Goal: Navigation & Orientation: Find specific page/section

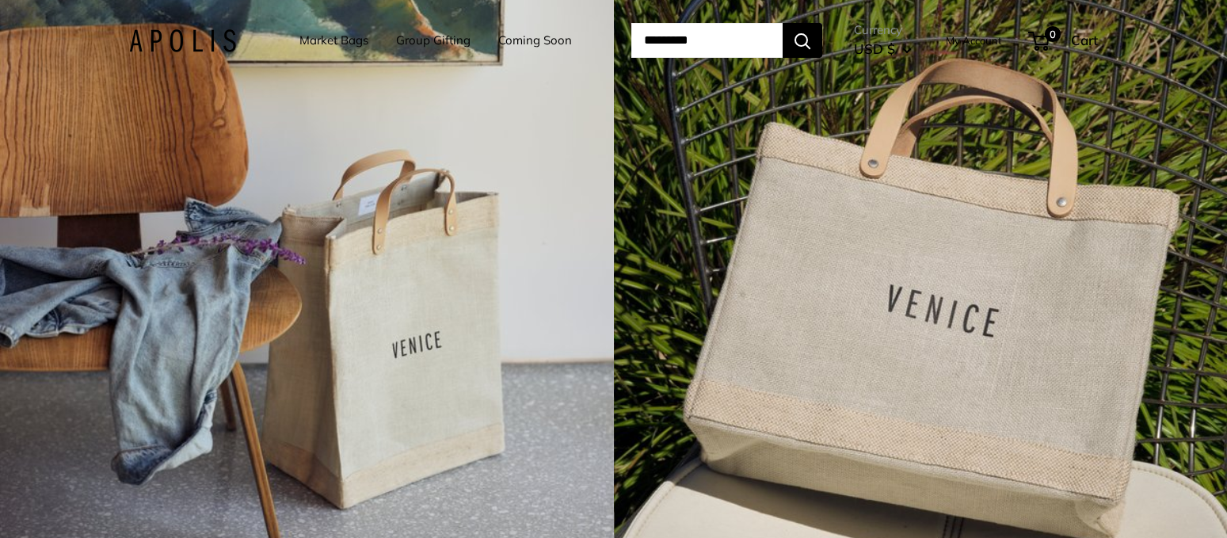
click at [200, 40] on img at bounding box center [182, 40] width 107 height 23
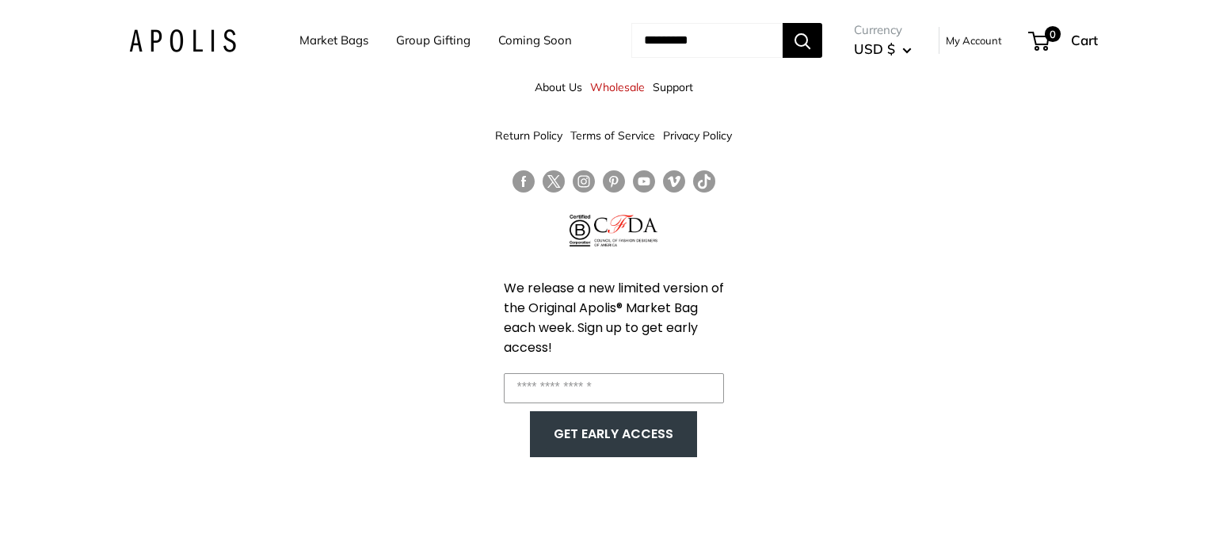
click at [560, 84] on link "About Us" at bounding box center [559, 87] width 48 height 29
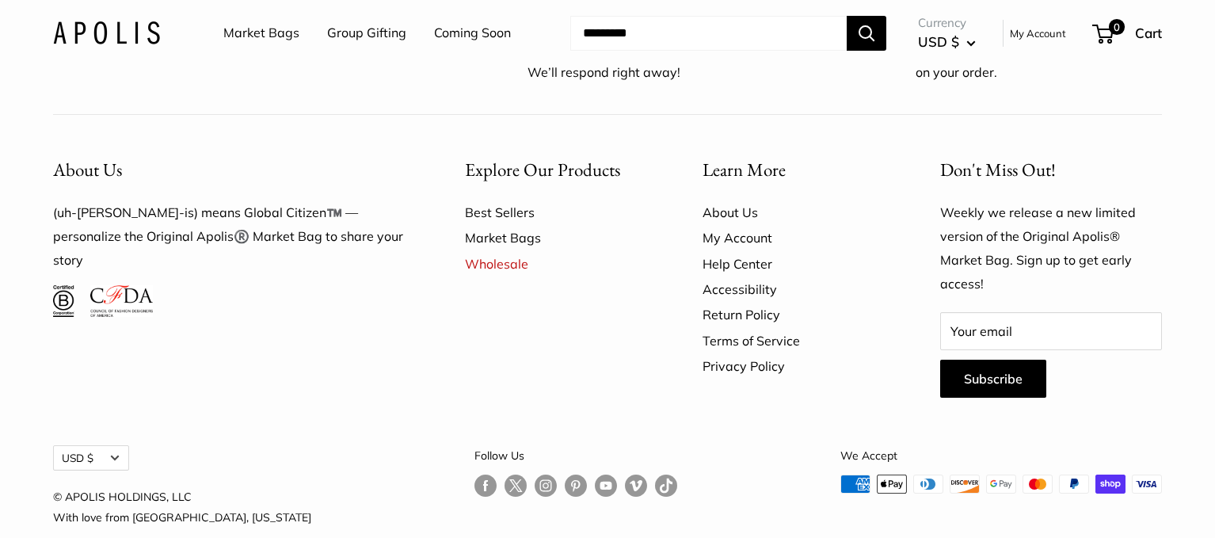
scroll to position [4552, 0]
